Goal: Information Seeking & Learning: Learn about a topic

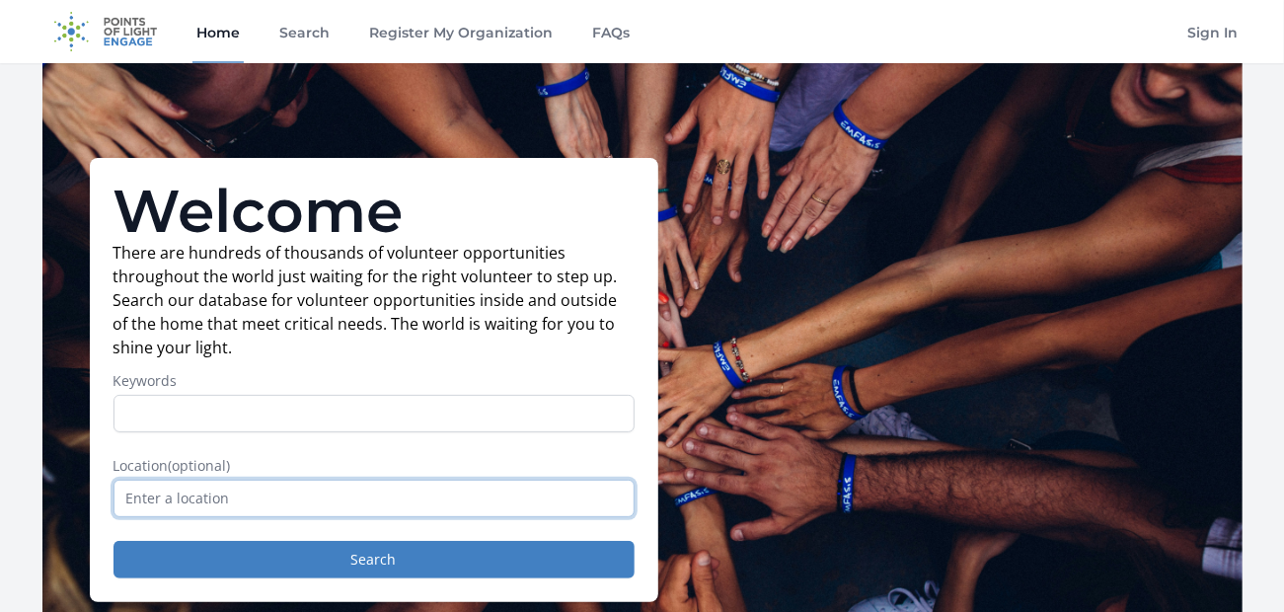
click at [330, 504] on input "text" at bounding box center [374, 499] width 521 height 38
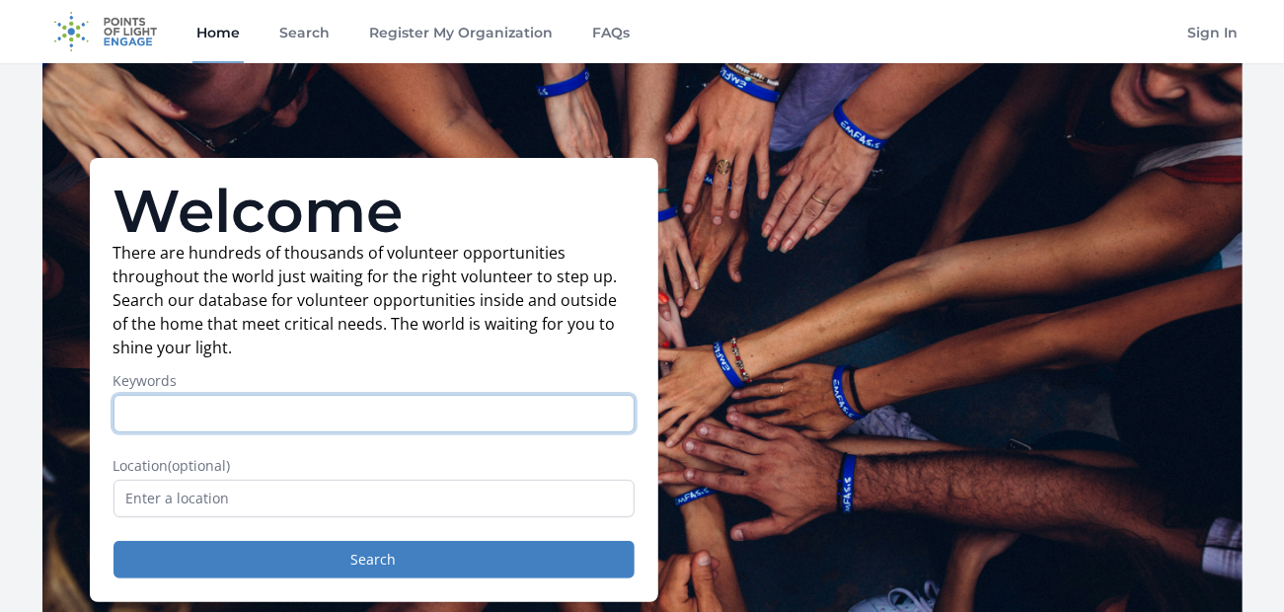
click at [298, 414] on input "Keywords" at bounding box center [374, 414] width 521 height 38
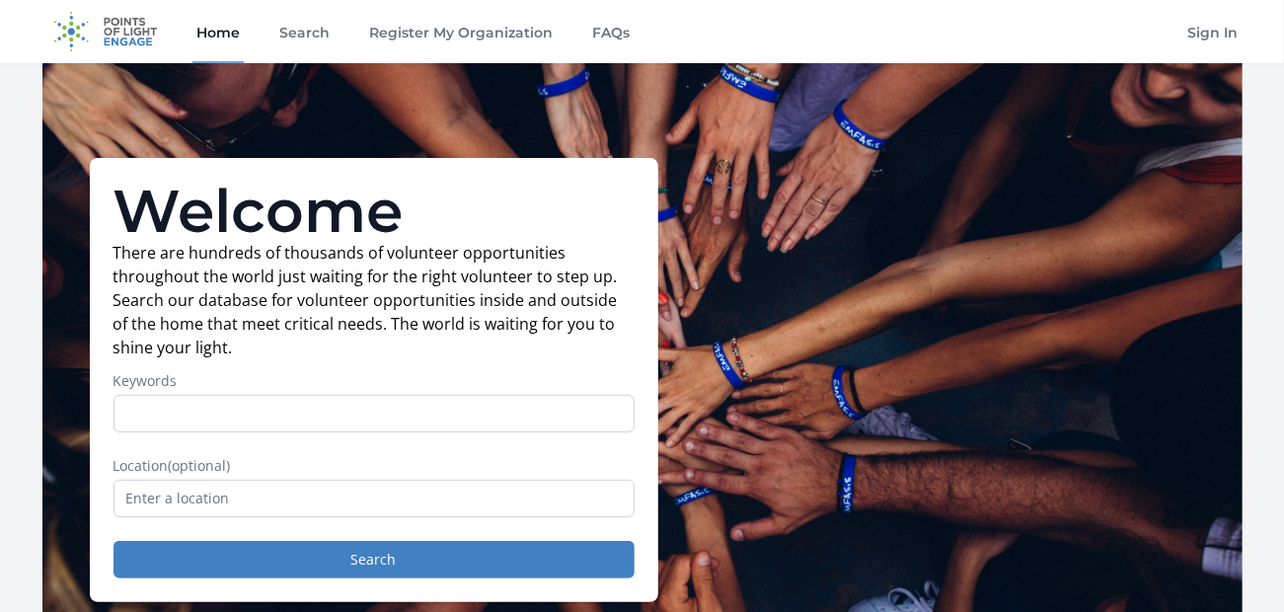
click at [533, 353] on p "There are hundreds of thousands of volunteer opportunities throughout the world…" at bounding box center [374, 300] width 521 height 118
click at [326, 40] on link "Search" at bounding box center [304, 31] width 58 height 63
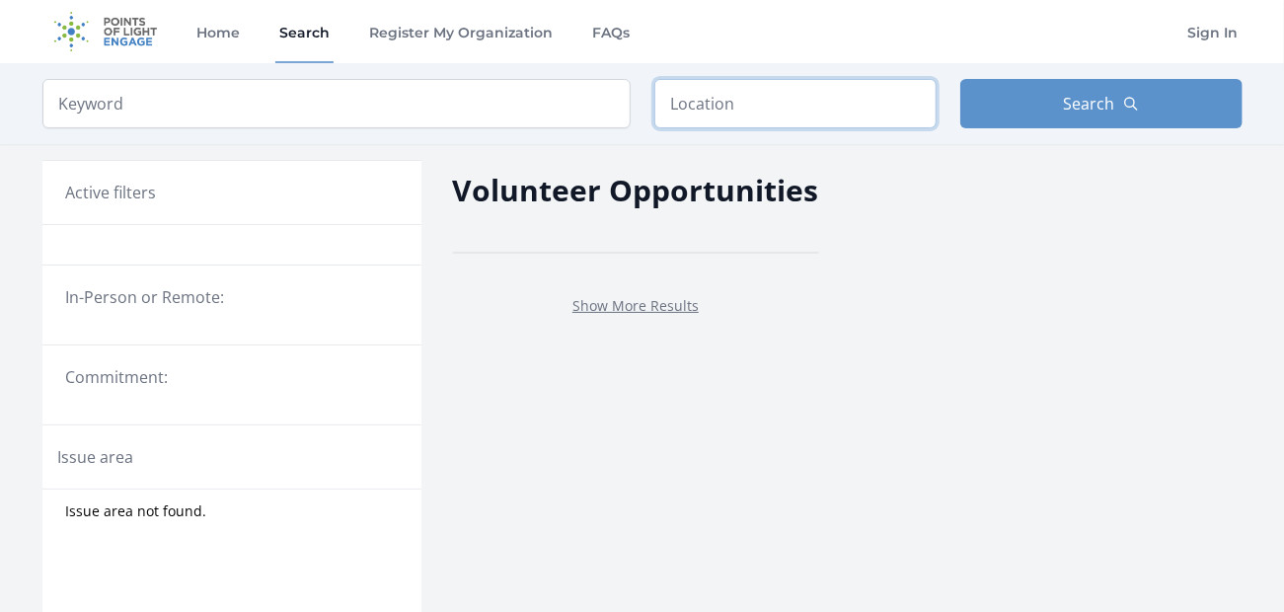
click at [693, 109] on input "text" at bounding box center [795, 103] width 282 height 49
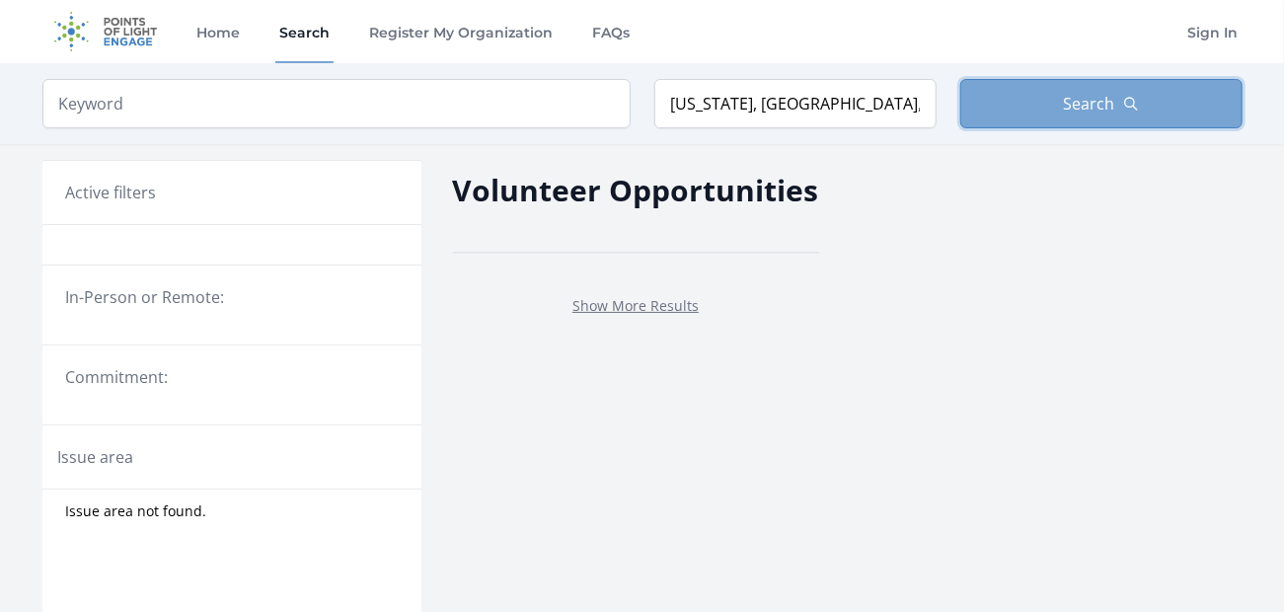
click at [1063, 117] on button "Search" at bounding box center [1101, 103] width 282 height 49
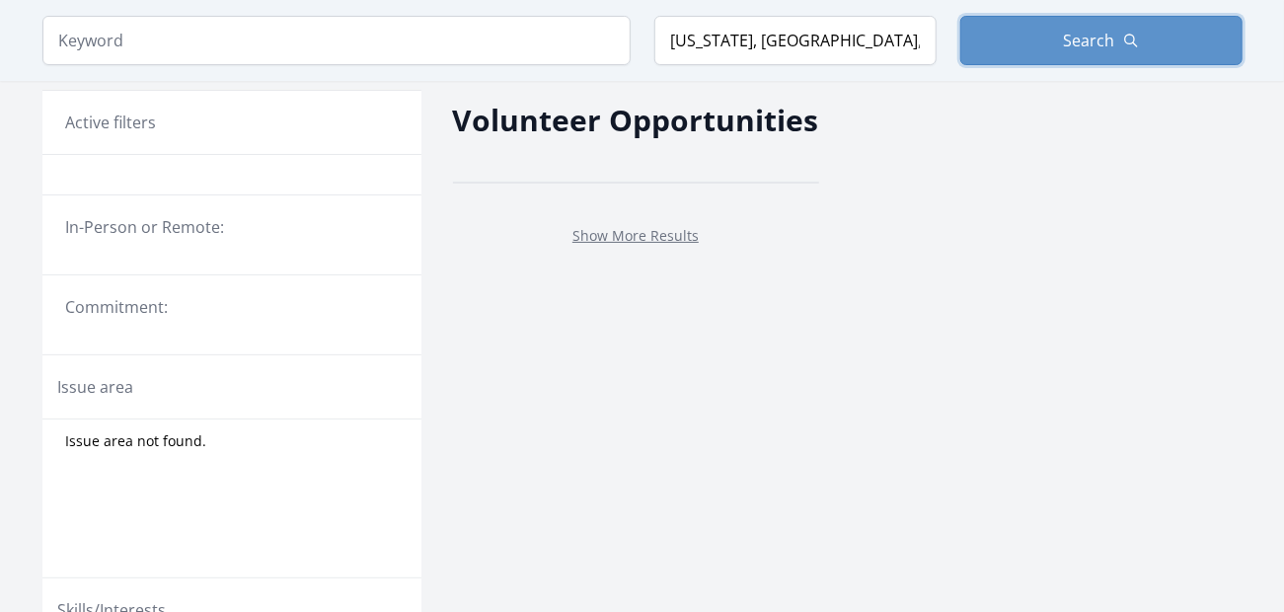
scroll to position [99, 0]
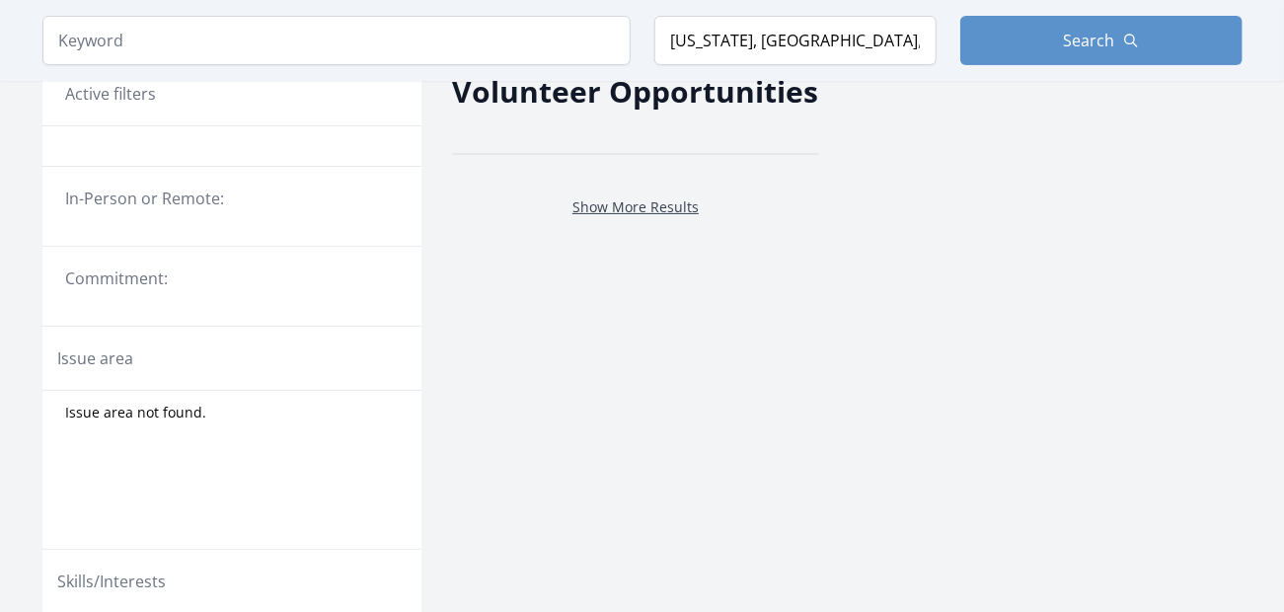
click at [644, 205] on link "Show More Results" at bounding box center [635, 206] width 126 height 19
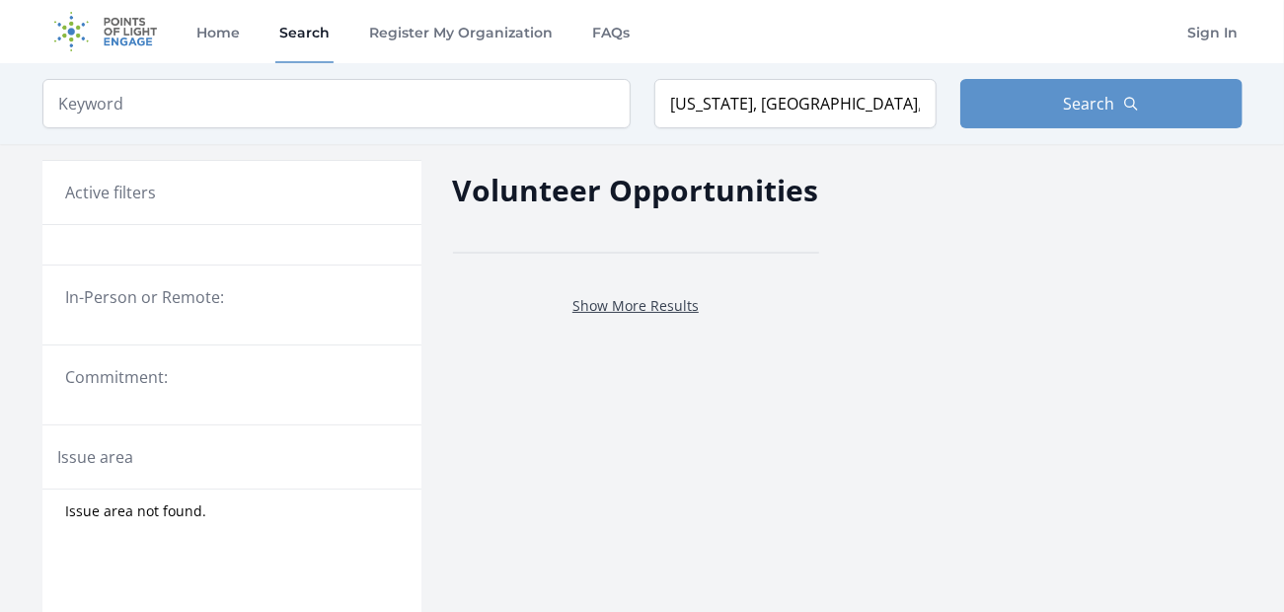
click at [645, 310] on link "Show More Results" at bounding box center [635, 305] width 126 height 19
click at [650, 304] on link "Show More Results" at bounding box center [635, 305] width 126 height 19
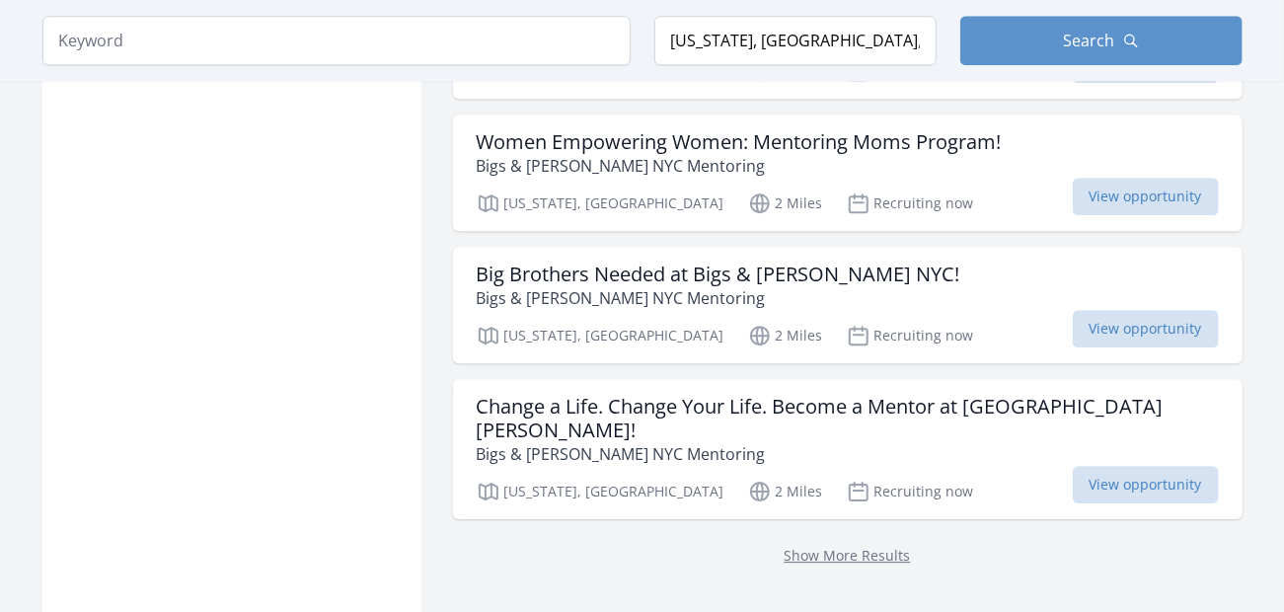
scroll to position [2566, 0]
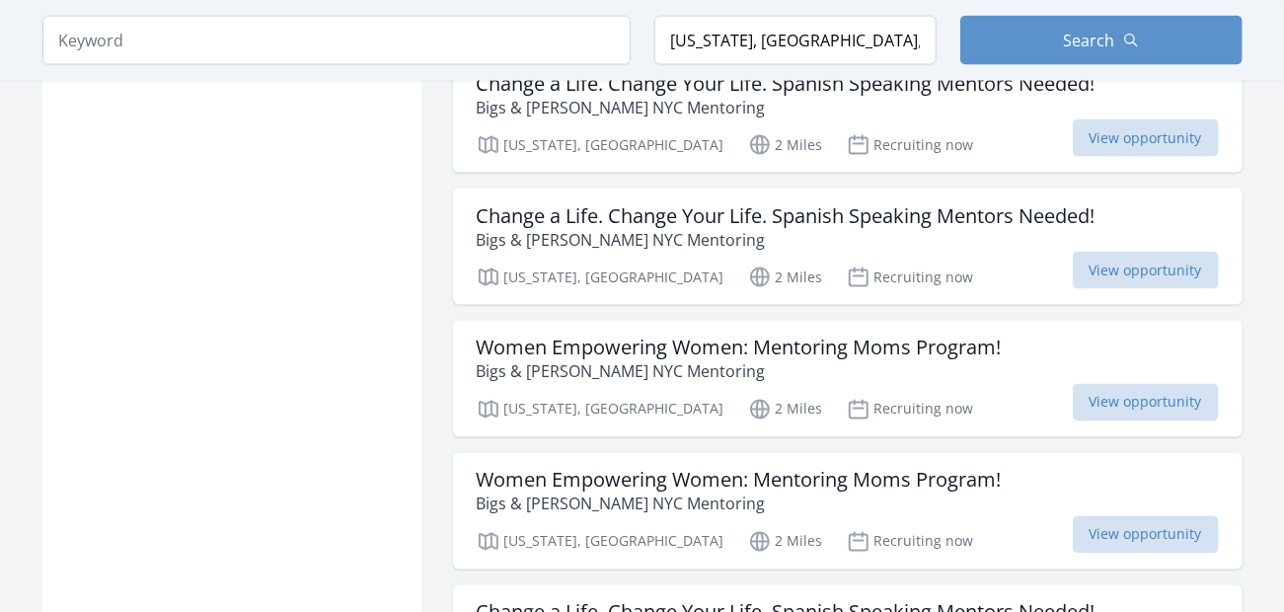
scroll to position [5132, 0]
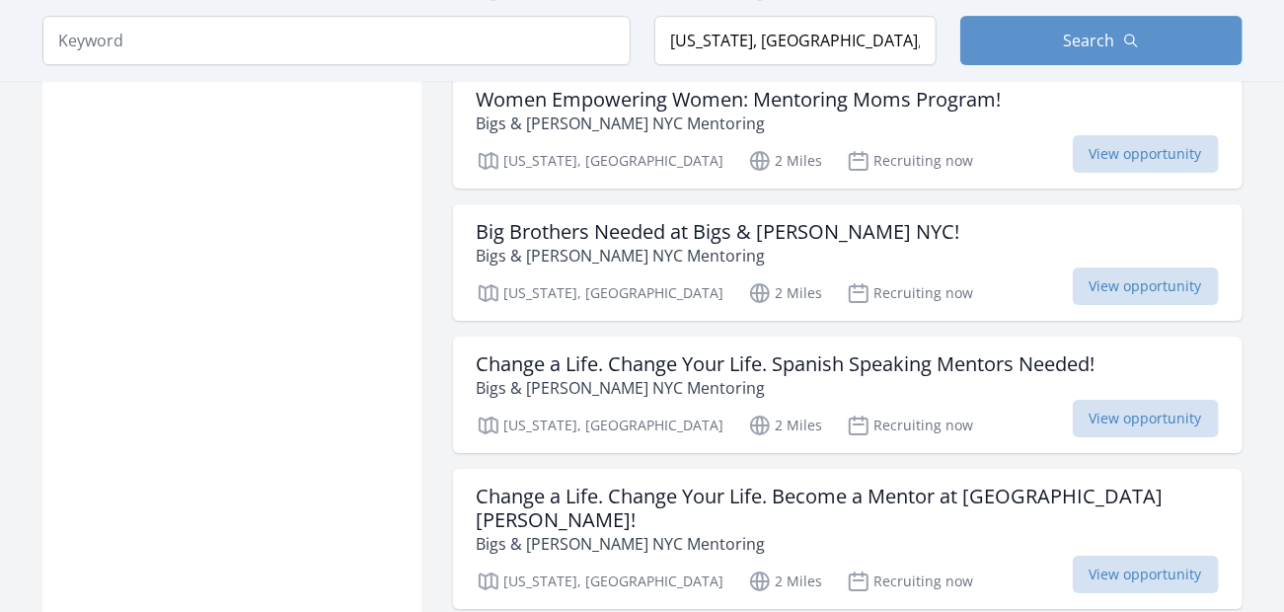
scroll to position [7008, 0]
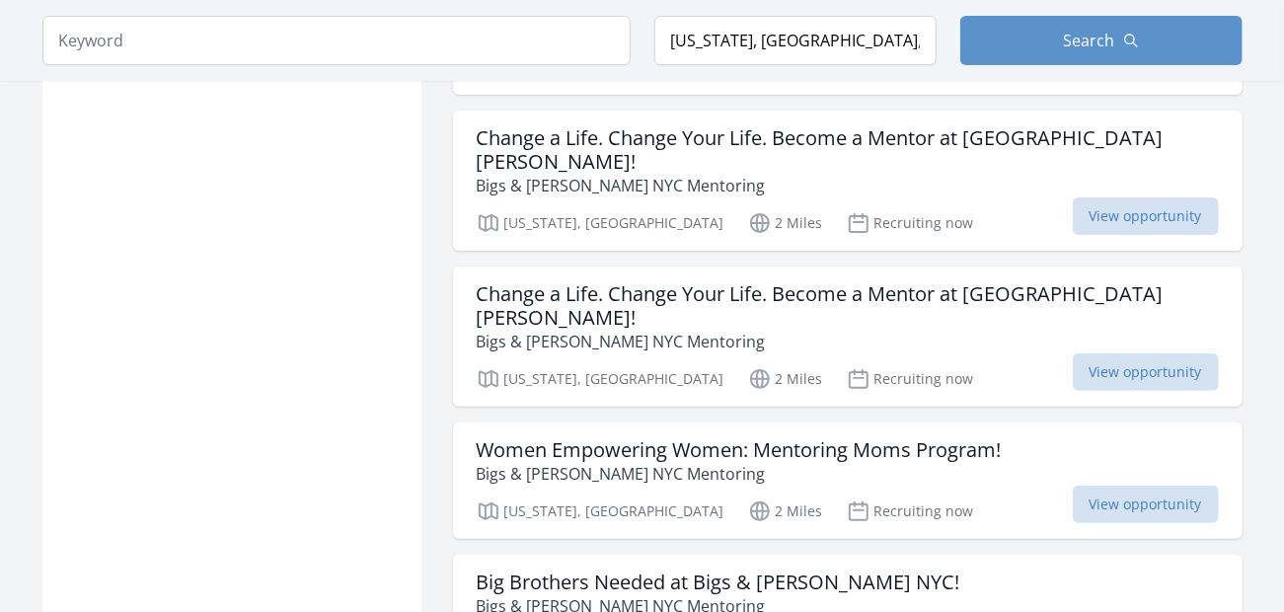
scroll to position [10640, 0]
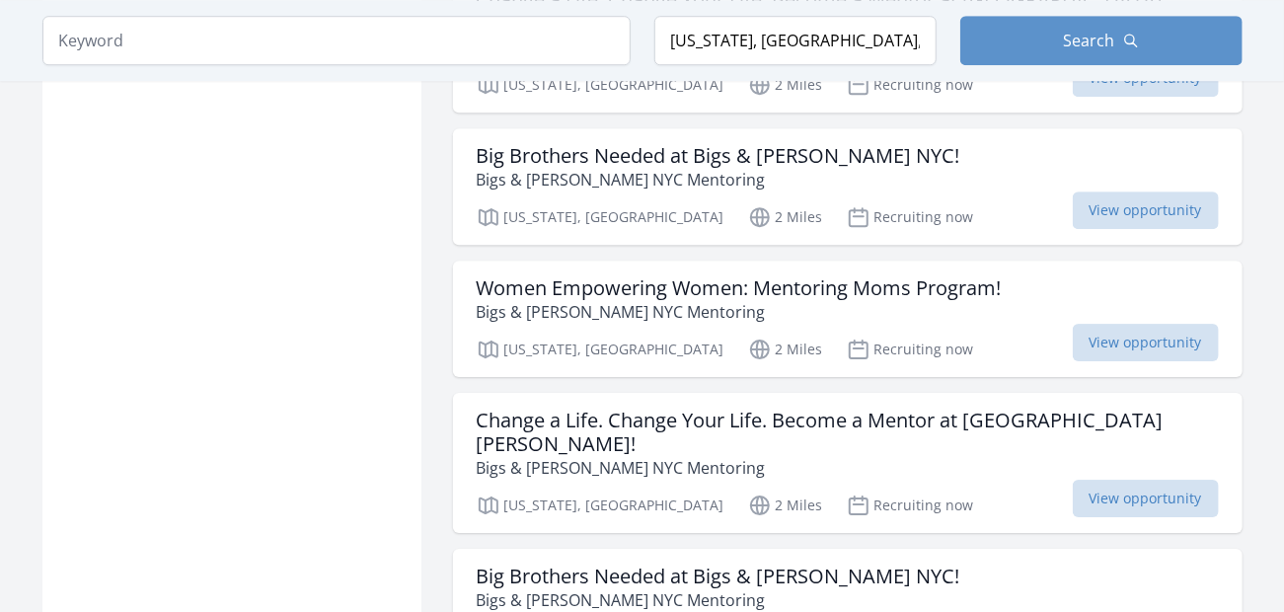
scroll to position [13272, 0]
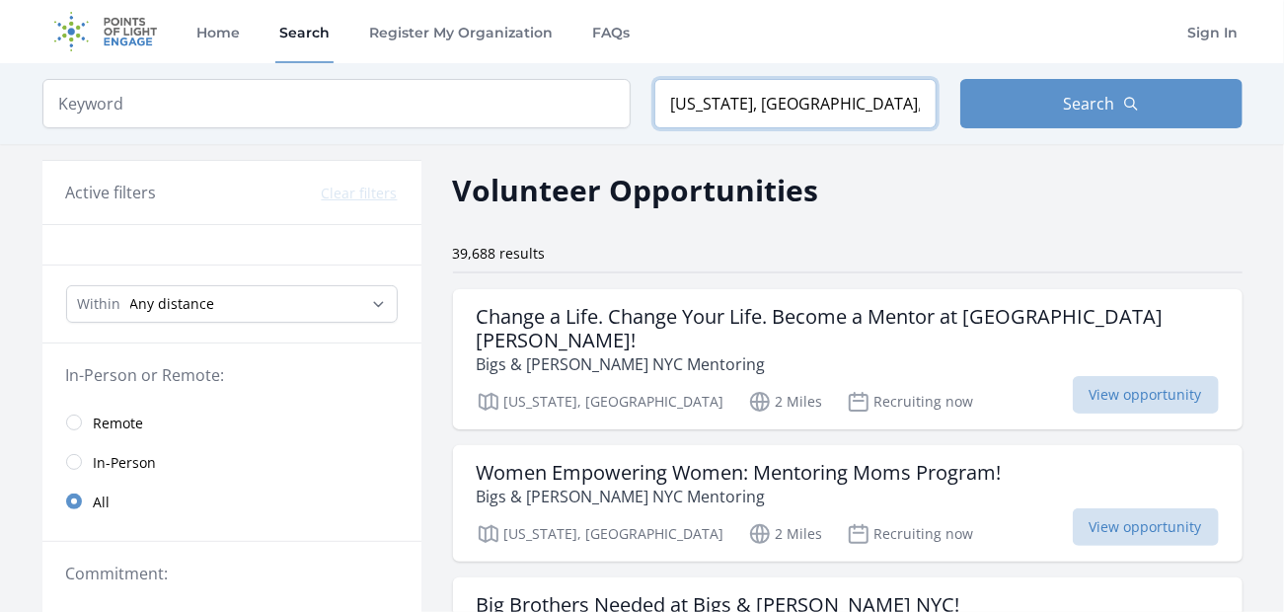
drag, startPoint x: 738, startPoint y: 103, endPoint x: 626, endPoint y: 97, distance: 112.7
click at [626, 97] on form "Keyword Location [US_STATE], [GEOGRAPHIC_DATA], [GEOGRAPHIC_DATA] Search" at bounding box center [642, 103] width 1200 height 49
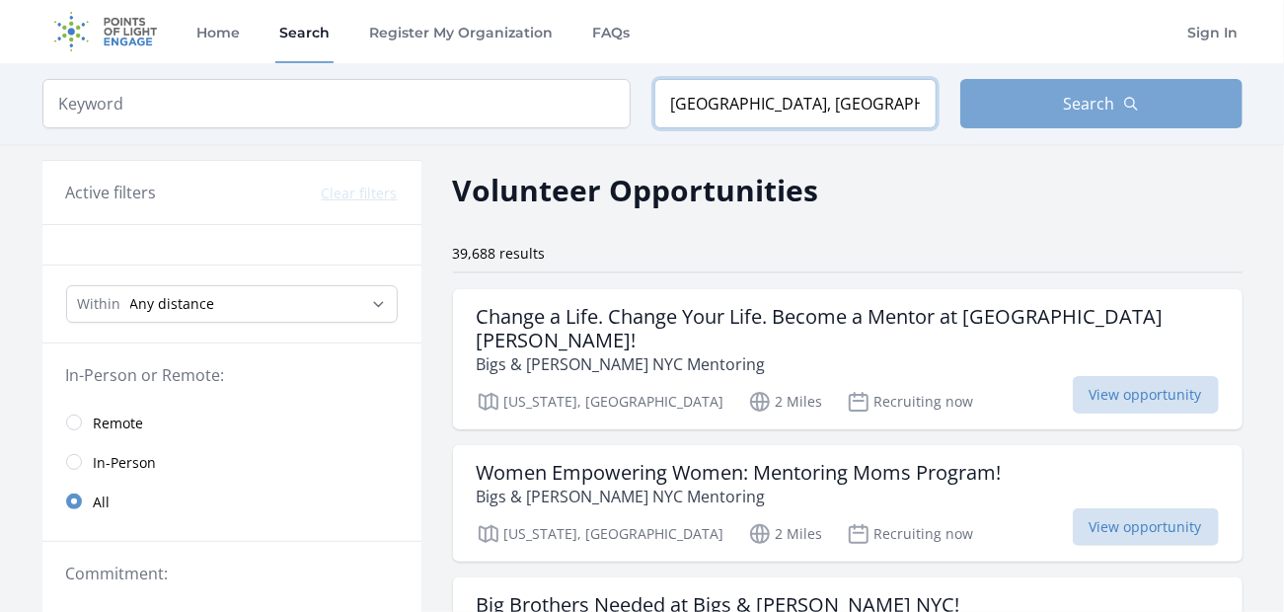
type input "[GEOGRAPHIC_DATA], [GEOGRAPHIC_DATA], [GEOGRAPHIC_DATA]"
click at [1012, 114] on button "Search" at bounding box center [1101, 103] width 282 height 49
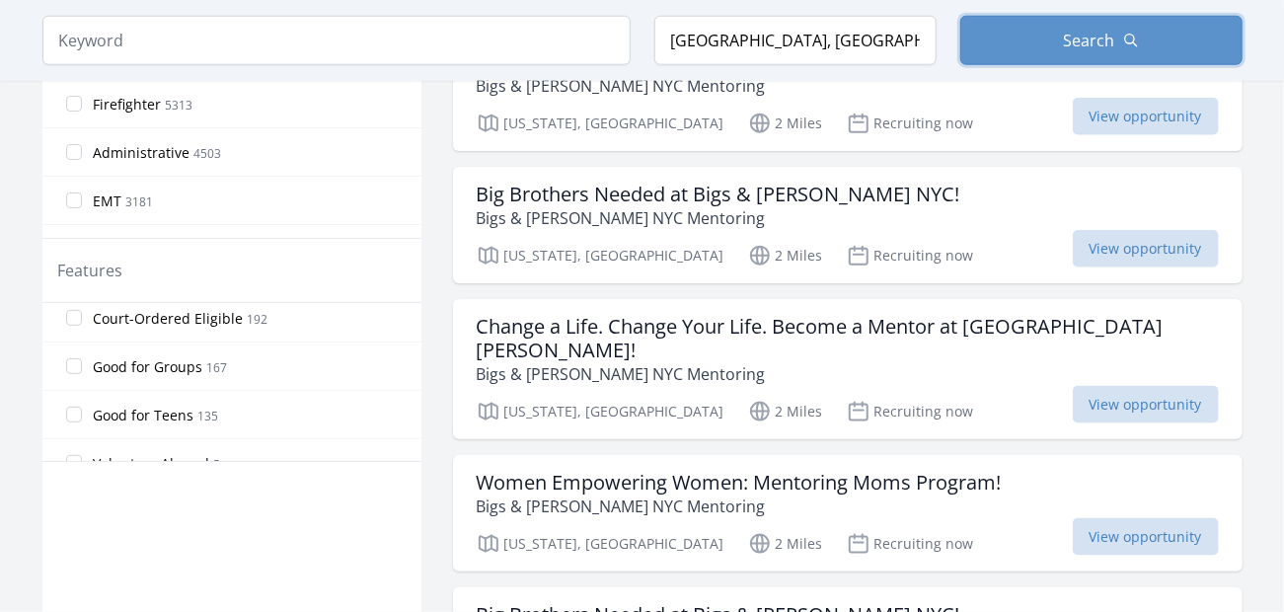
scroll to position [461, 0]
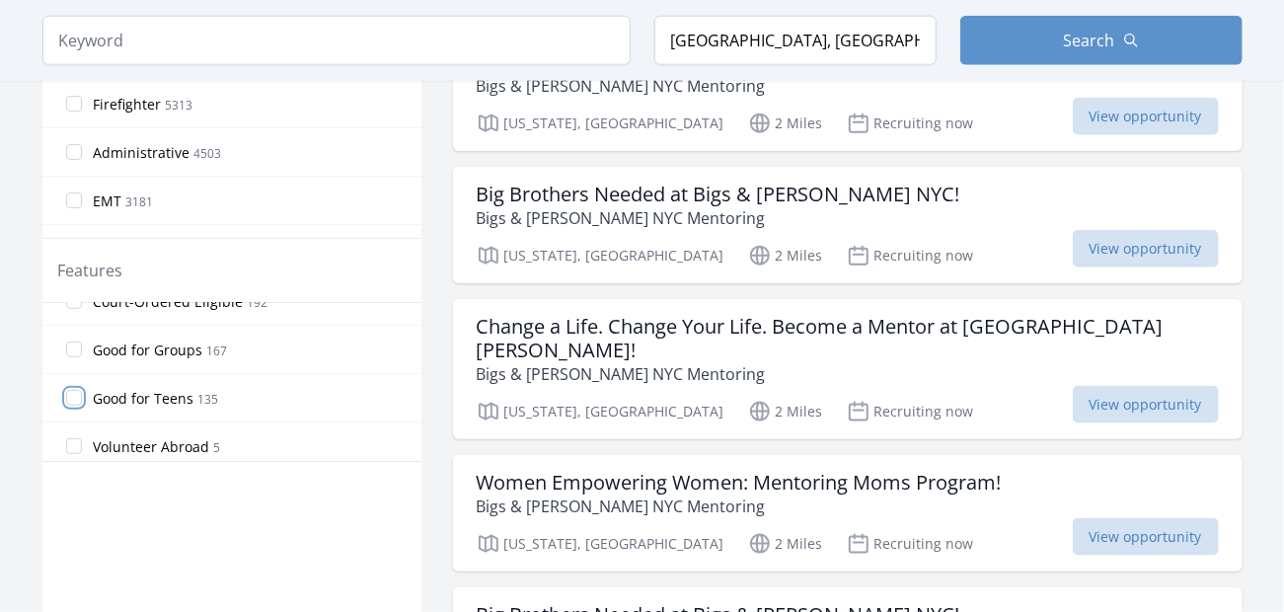
click at [68, 390] on input "Good for Teens 135" at bounding box center [74, 398] width 16 height 16
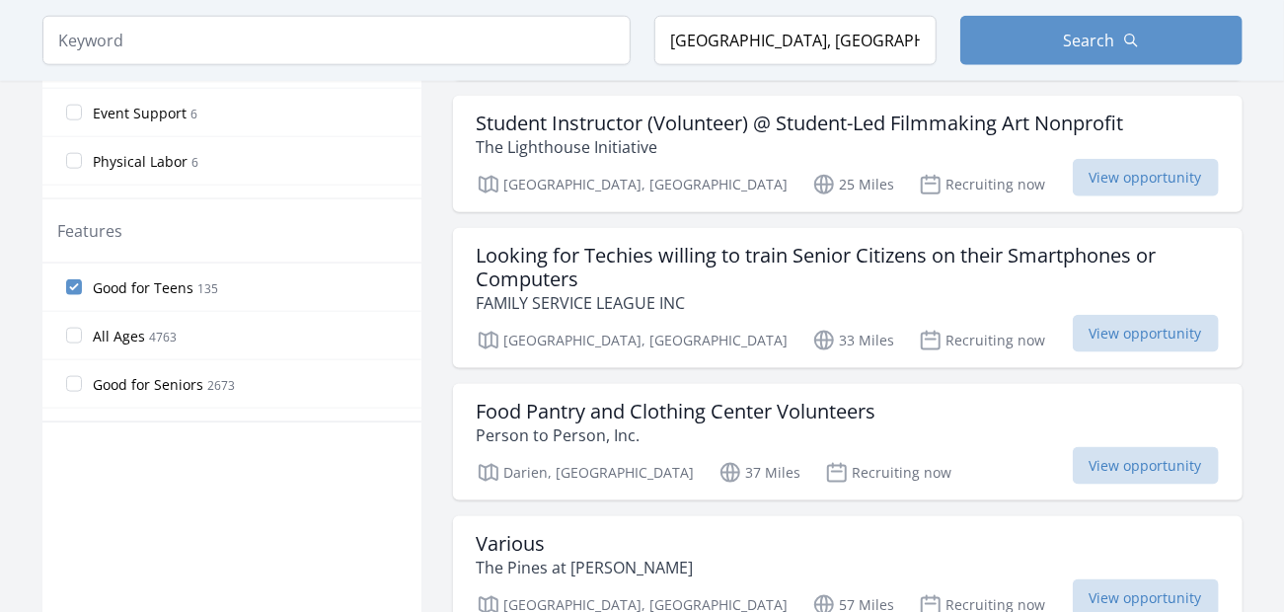
scroll to position [947, 0]
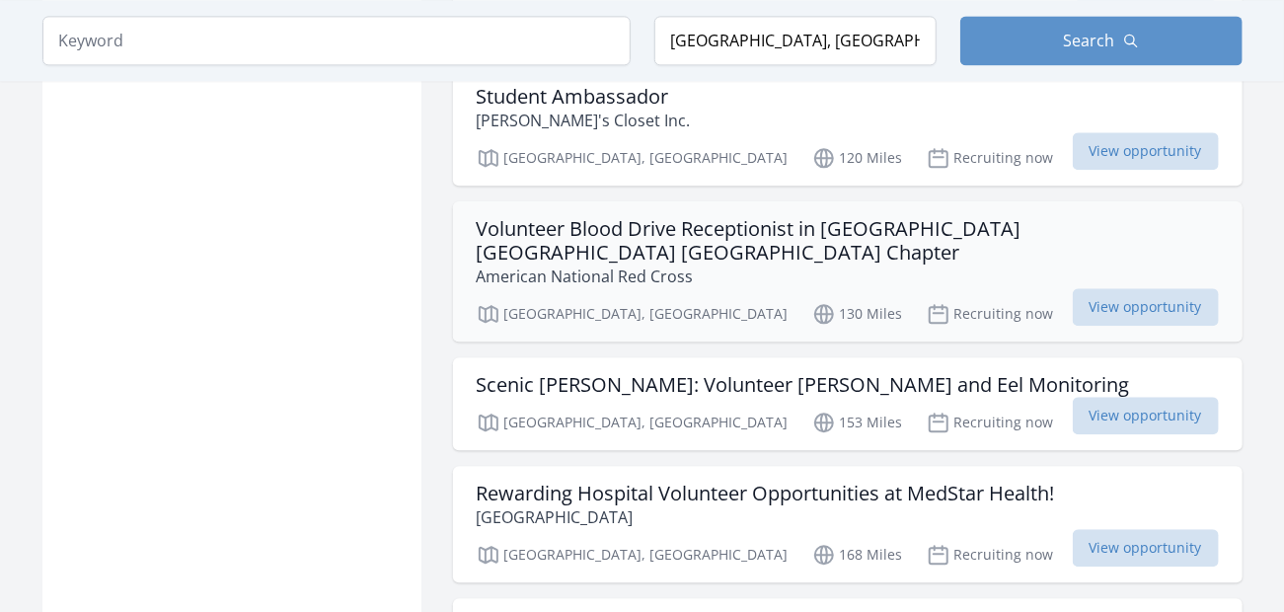
scroll to position [1974, 0]
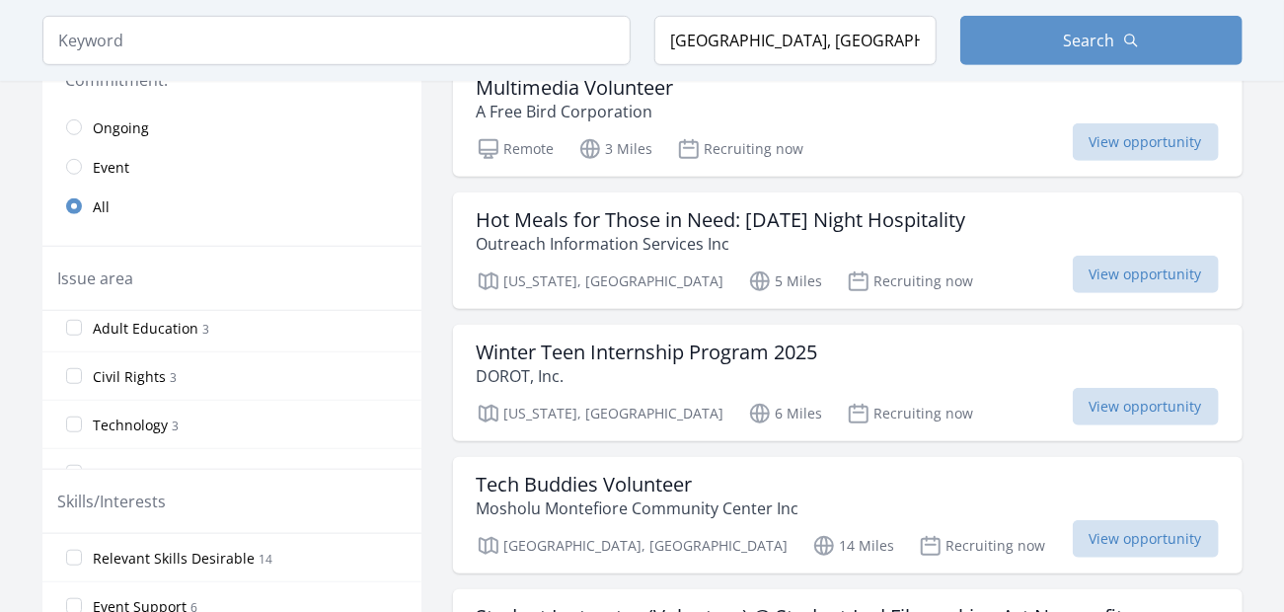
scroll to position [799, 0]
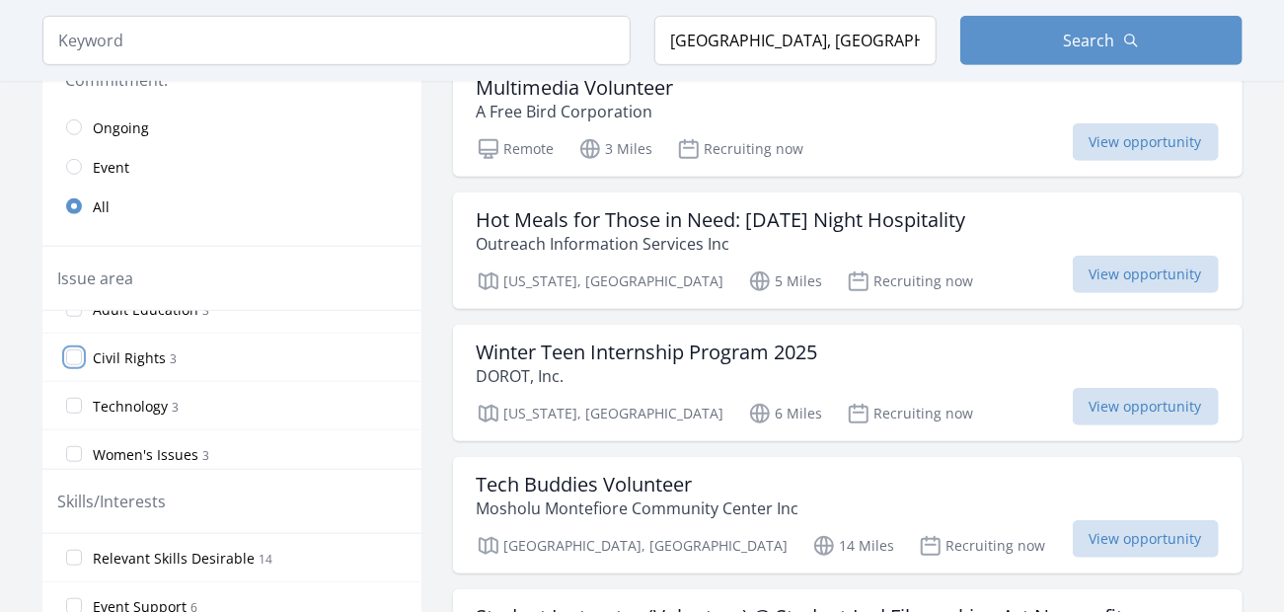
click at [74, 349] on input "Civil Rights 3" at bounding box center [74, 357] width 16 height 16
click at [78, 351] on input "Civil Rights 3" at bounding box center [74, 357] width 16 height 16
click at [75, 349] on input "Civil Rights 3" at bounding box center [74, 357] width 16 height 16
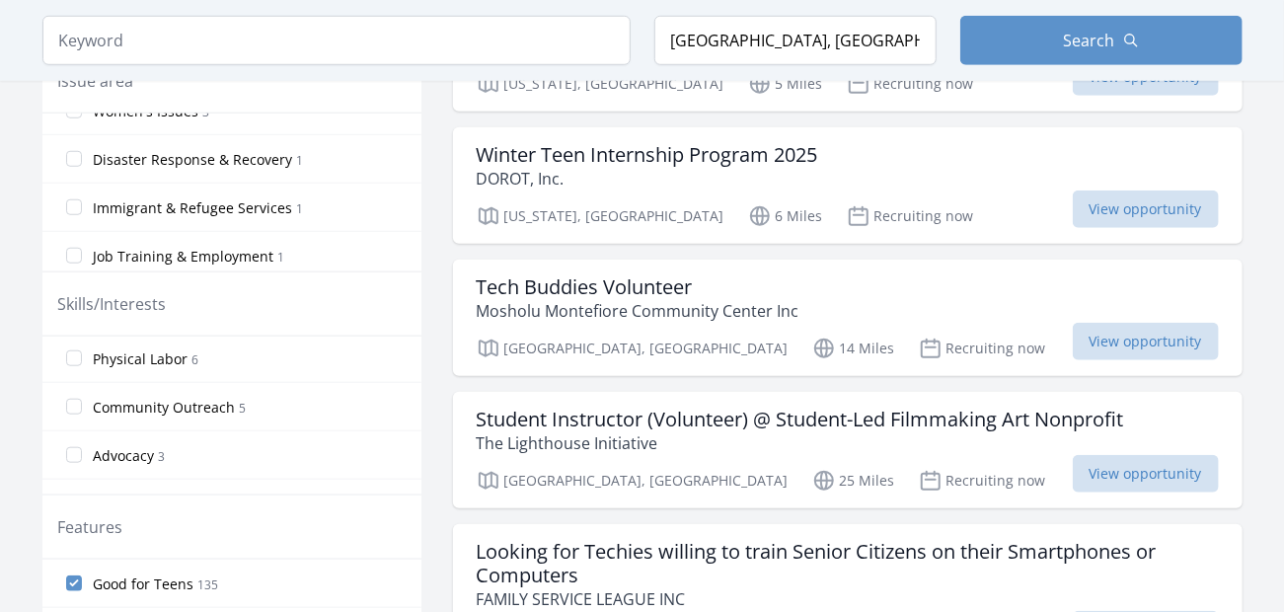
scroll to position [197, 0]
click at [76, 575] on input "Good for Teens 135" at bounding box center [74, 583] width 16 height 16
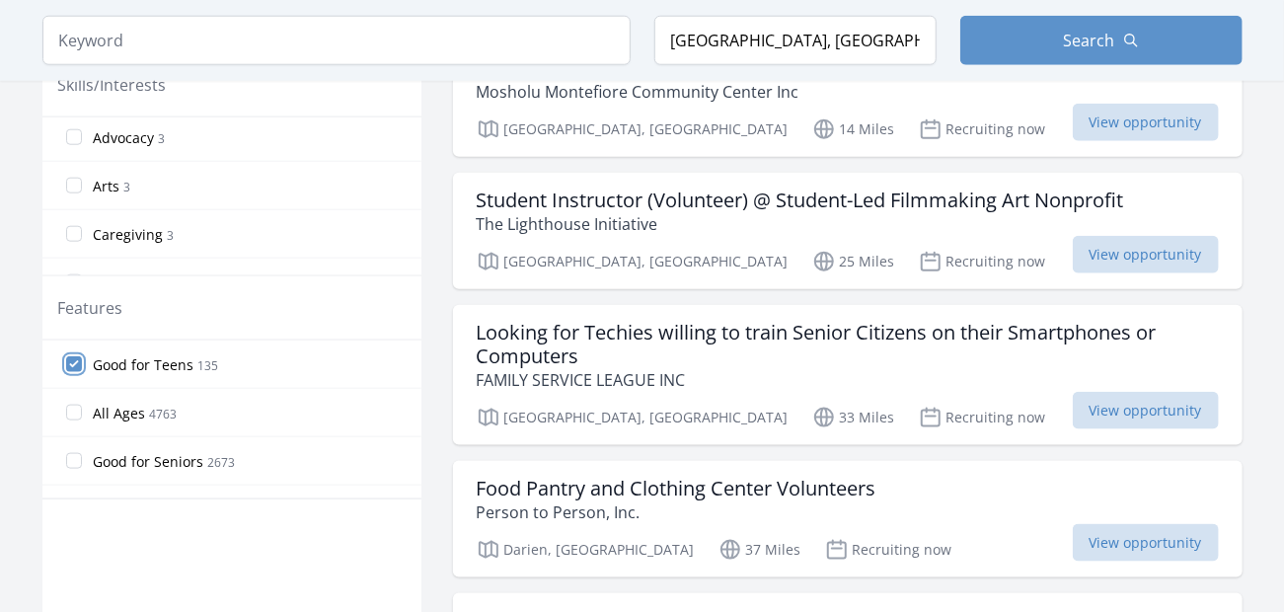
scroll to position [1086, 0]
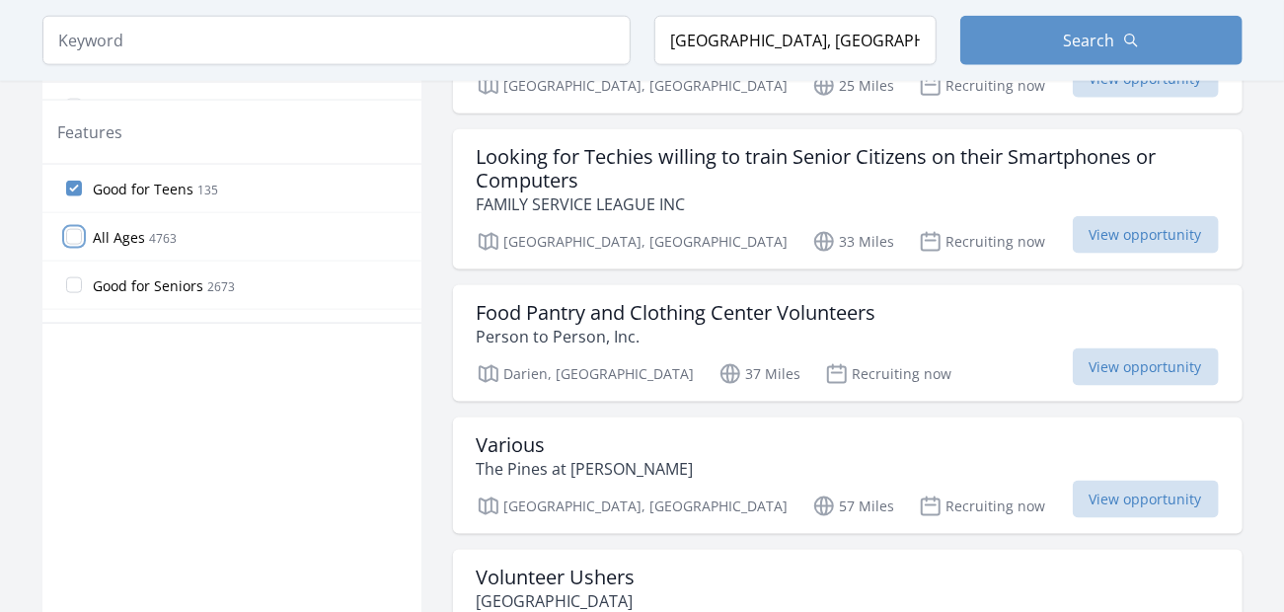
click at [79, 229] on input "All Ages 4763" at bounding box center [74, 237] width 16 height 16
click at [73, 230] on input "All Ages 4763" at bounding box center [74, 237] width 16 height 16
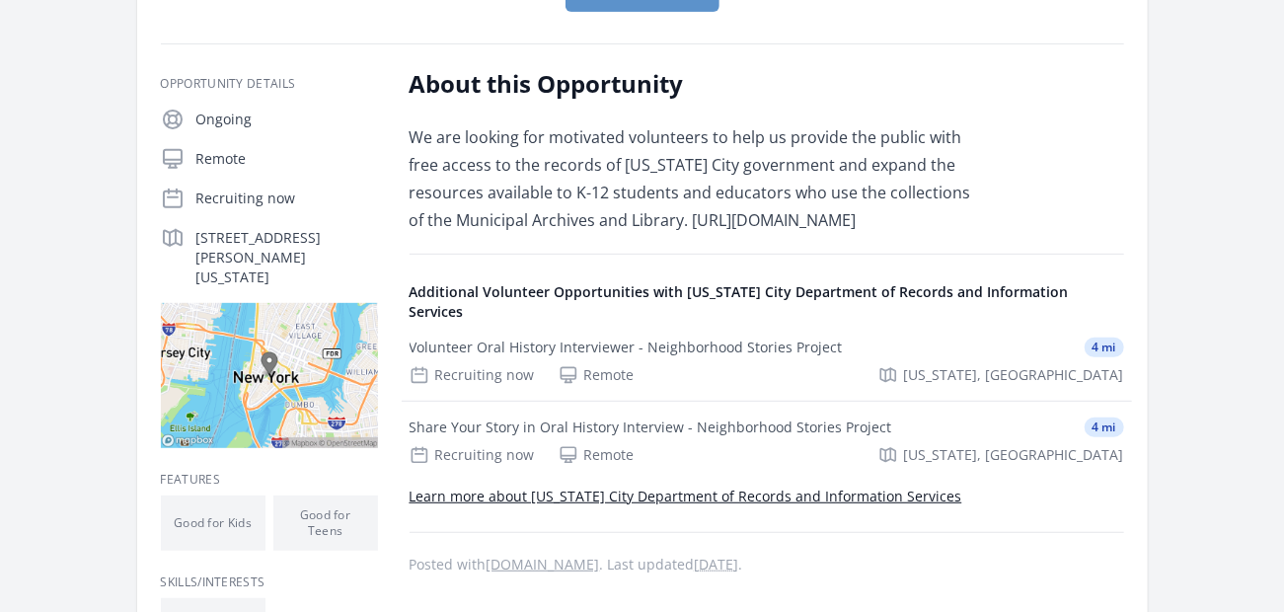
scroll to position [296, 0]
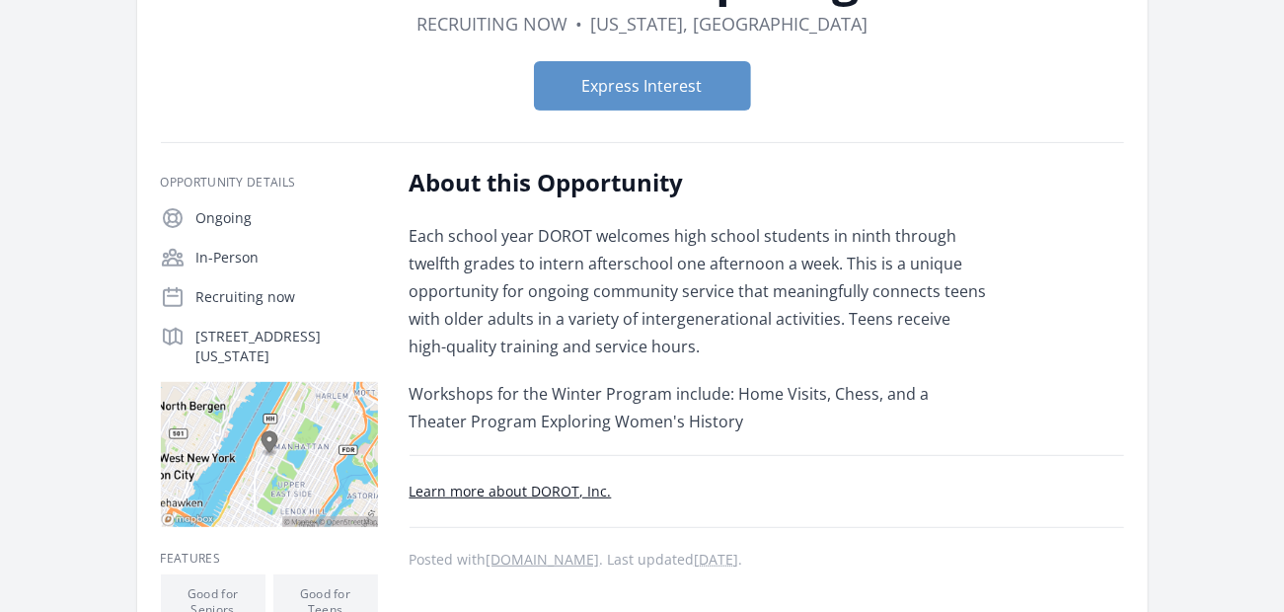
scroll to position [197, 0]
